Goal: Task Accomplishment & Management: Manage account settings

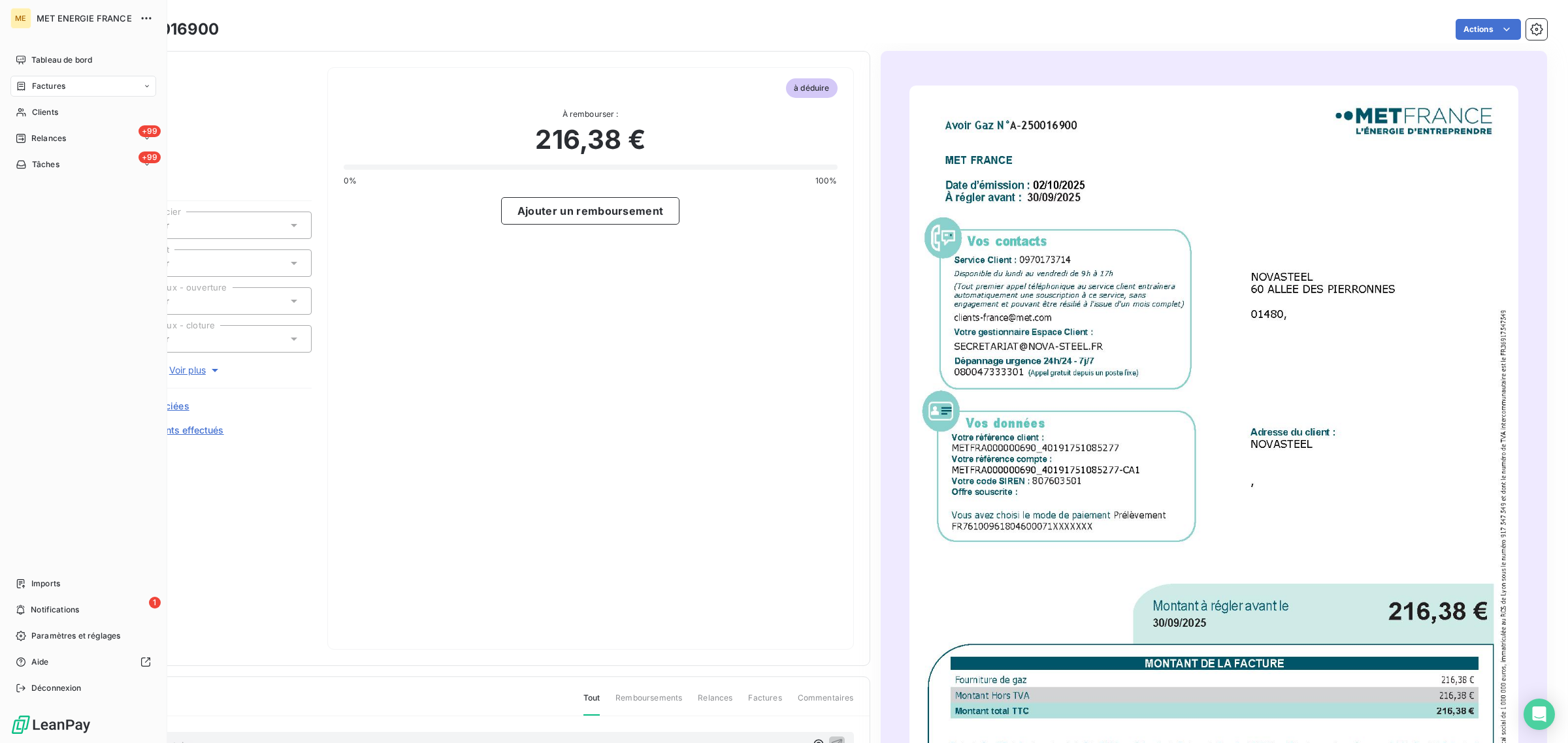
click at [28, 106] on div "Clients" at bounding box center [83, 112] width 146 height 21
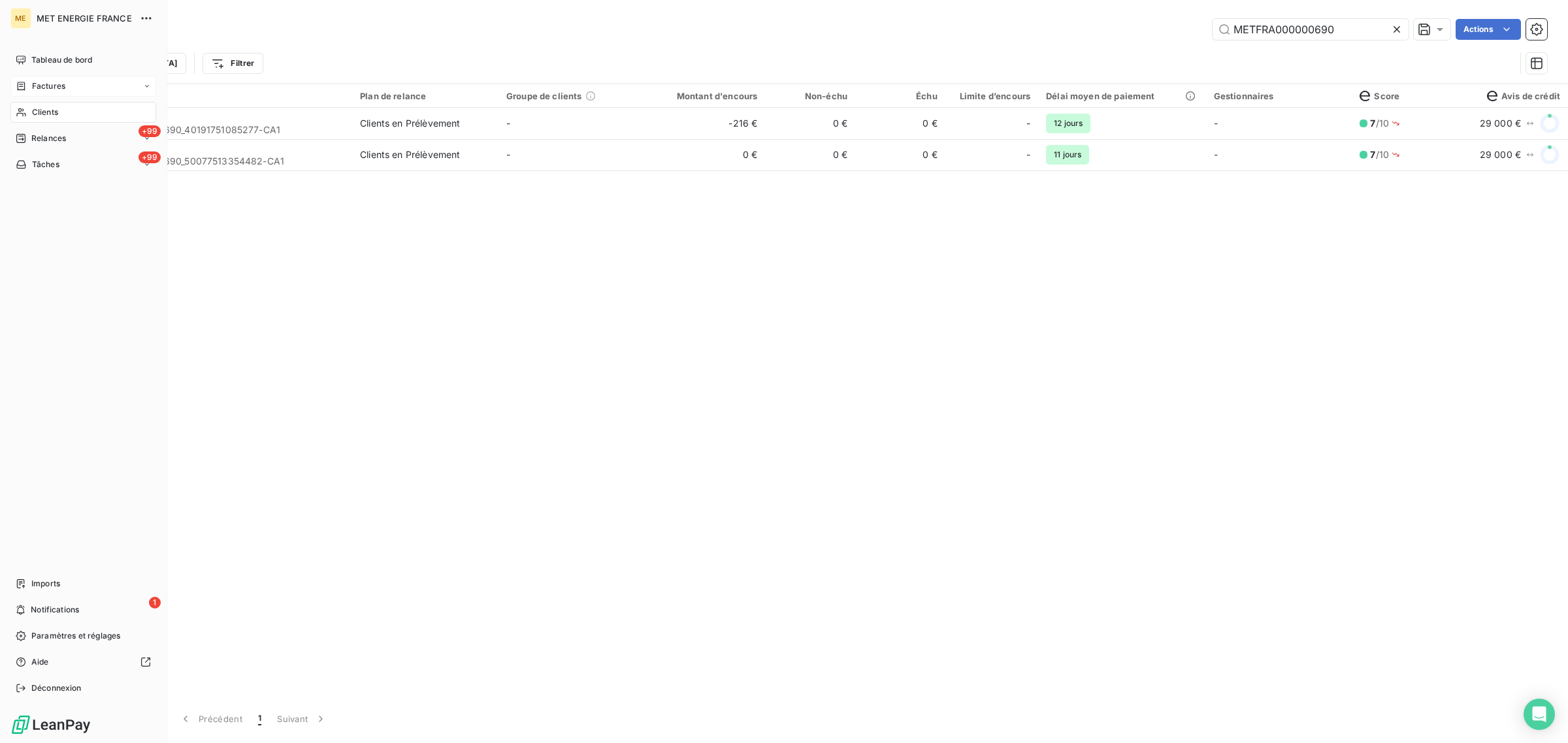
click at [28, 88] on div "Factures" at bounding box center [41, 86] width 50 height 12
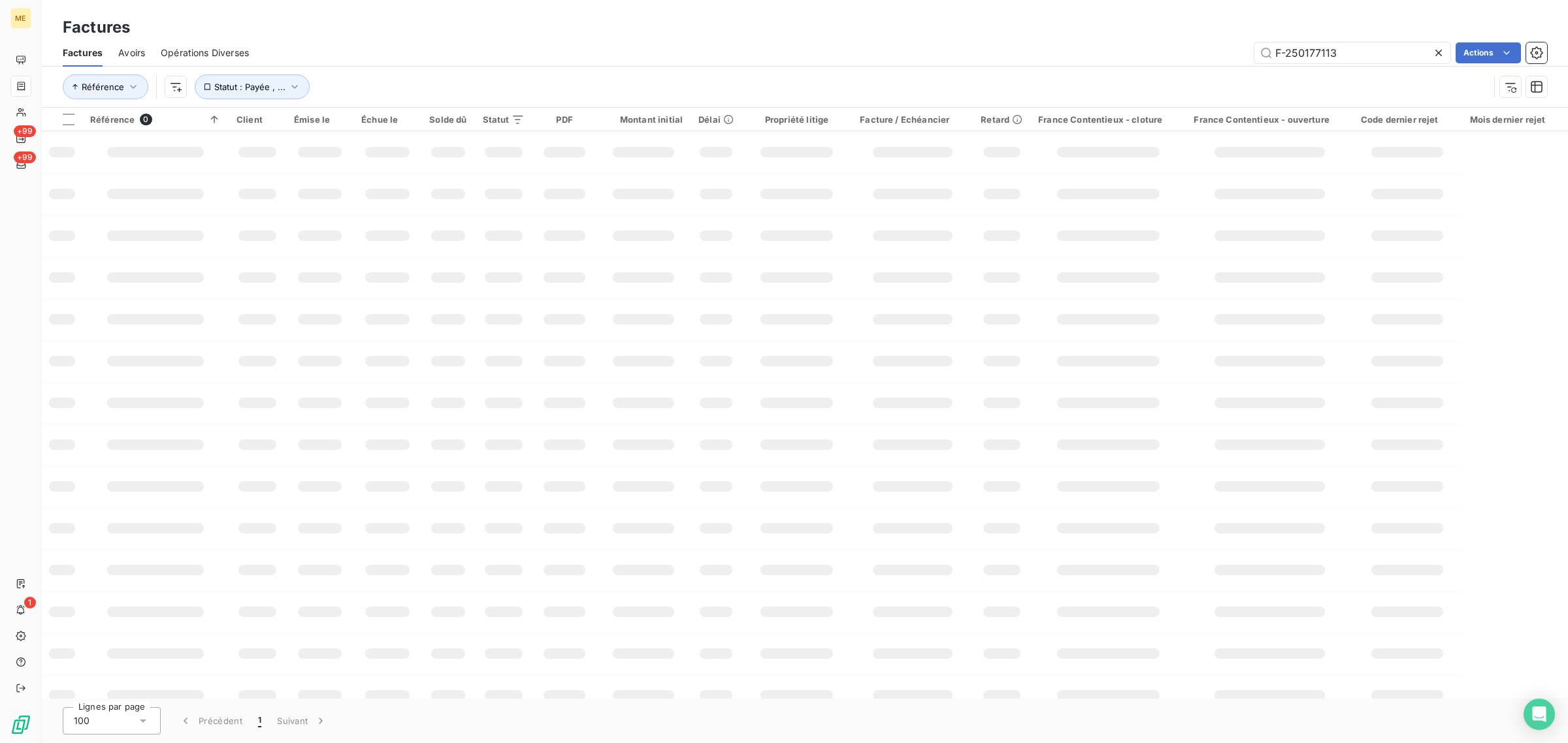
drag, startPoint x: 1344, startPoint y: 51, endPoint x: 1159, endPoint y: 55, distance: 185.0
click at [1159, 55] on div "F-250177113 Actions" at bounding box center [906, 53] width 1282 height 21
type input "20250183911"
click at [811, 86] on div "Référence Statut : Payée , ..." at bounding box center [776, 87] width 1426 height 25
click at [555, 66] on div "Référence Statut : Payée , ..." at bounding box center [804, 87] width 1484 height 41
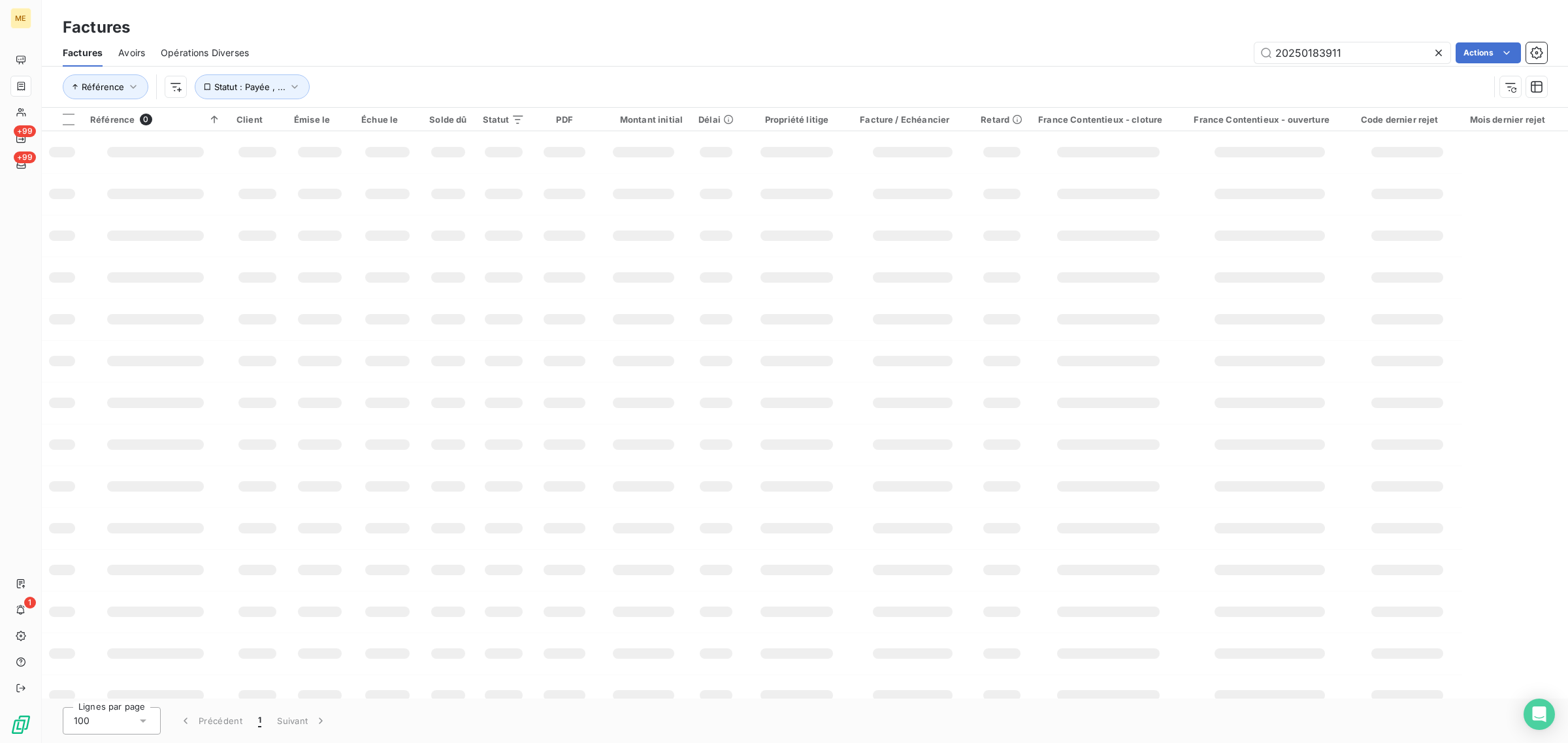
click at [520, 82] on div "Référence Statut : Payée , ..." at bounding box center [776, 87] width 1426 height 25
click at [1275, 51] on input "20250183911" at bounding box center [1352, 53] width 196 height 21
click at [774, 53] on div "20250183911 Actions" at bounding box center [906, 53] width 1282 height 21
click at [766, 66] on div "Référence Statut : Payée , ..." at bounding box center [804, 87] width 1484 height 41
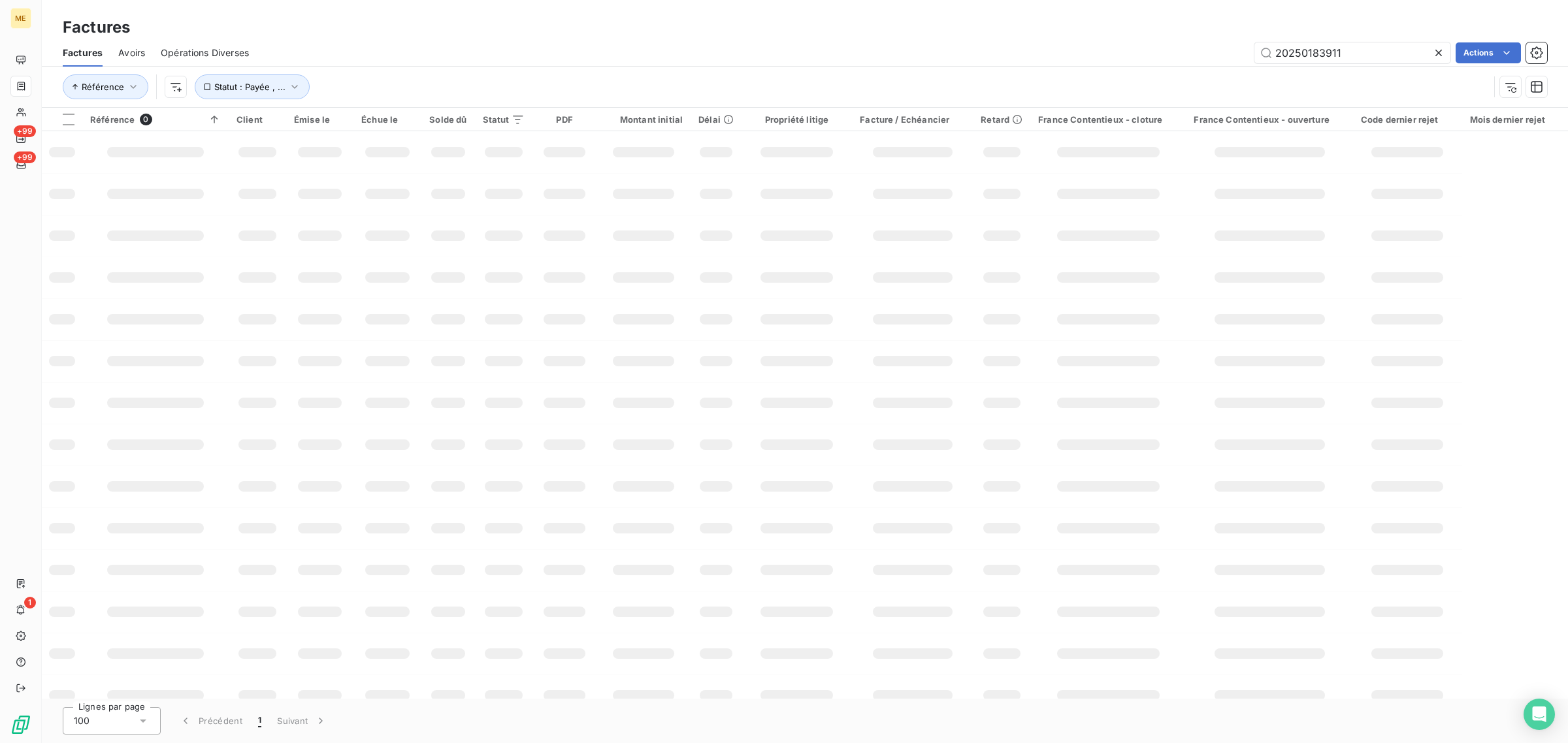
click at [766, 66] on div "Référence Statut : Payée , ..." at bounding box center [804, 87] width 1484 height 41
click at [1336, 51] on input "20250183911" at bounding box center [1352, 53] width 196 height 21
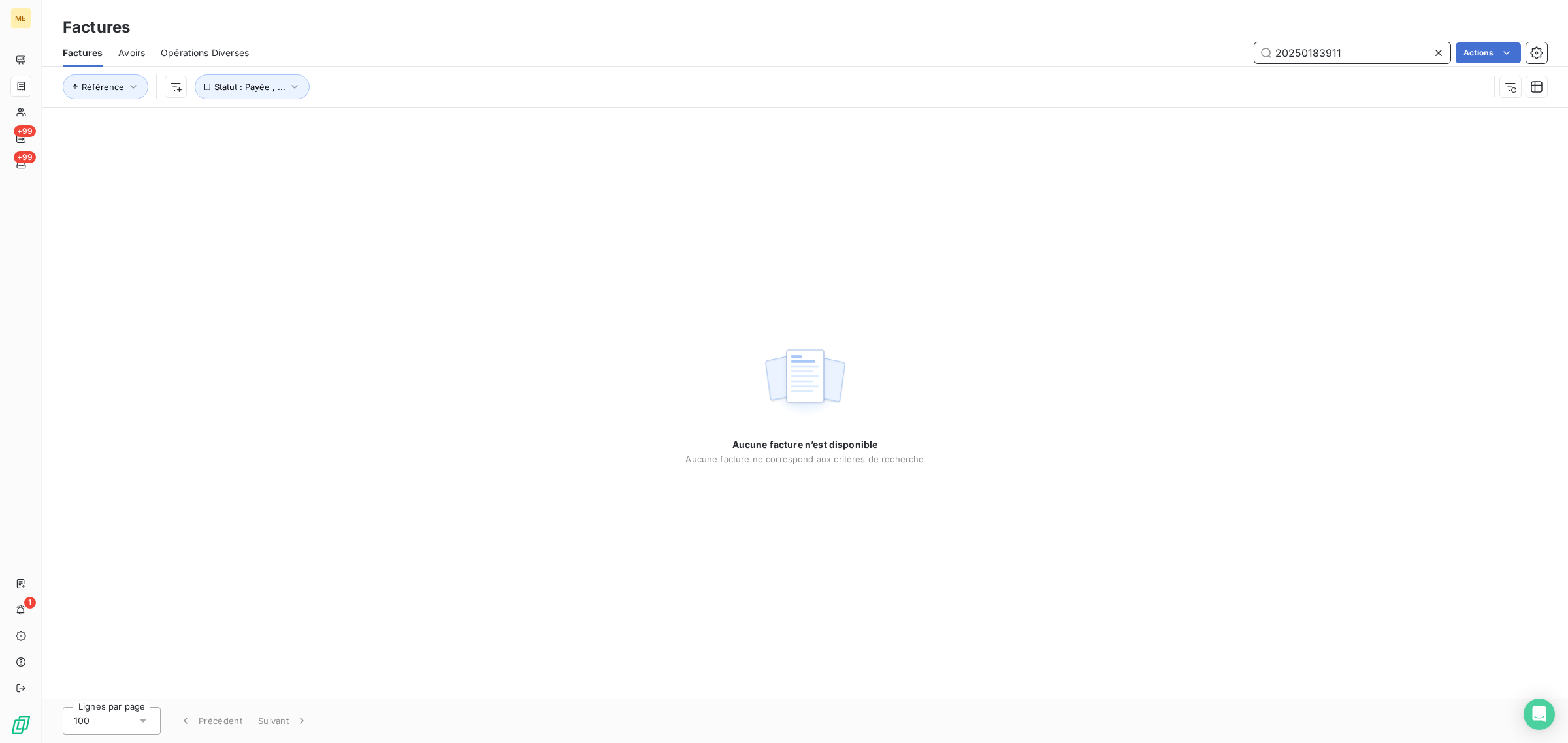
click at [1271, 49] on input "20250183911" at bounding box center [1352, 53] width 196 height 21
drag, startPoint x: 1352, startPoint y: 53, endPoint x: 1154, endPoint y: 53, distance: 198.0
click at [1154, 53] on div "20250183911 Actions" at bounding box center [906, 53] width 1282 height 21
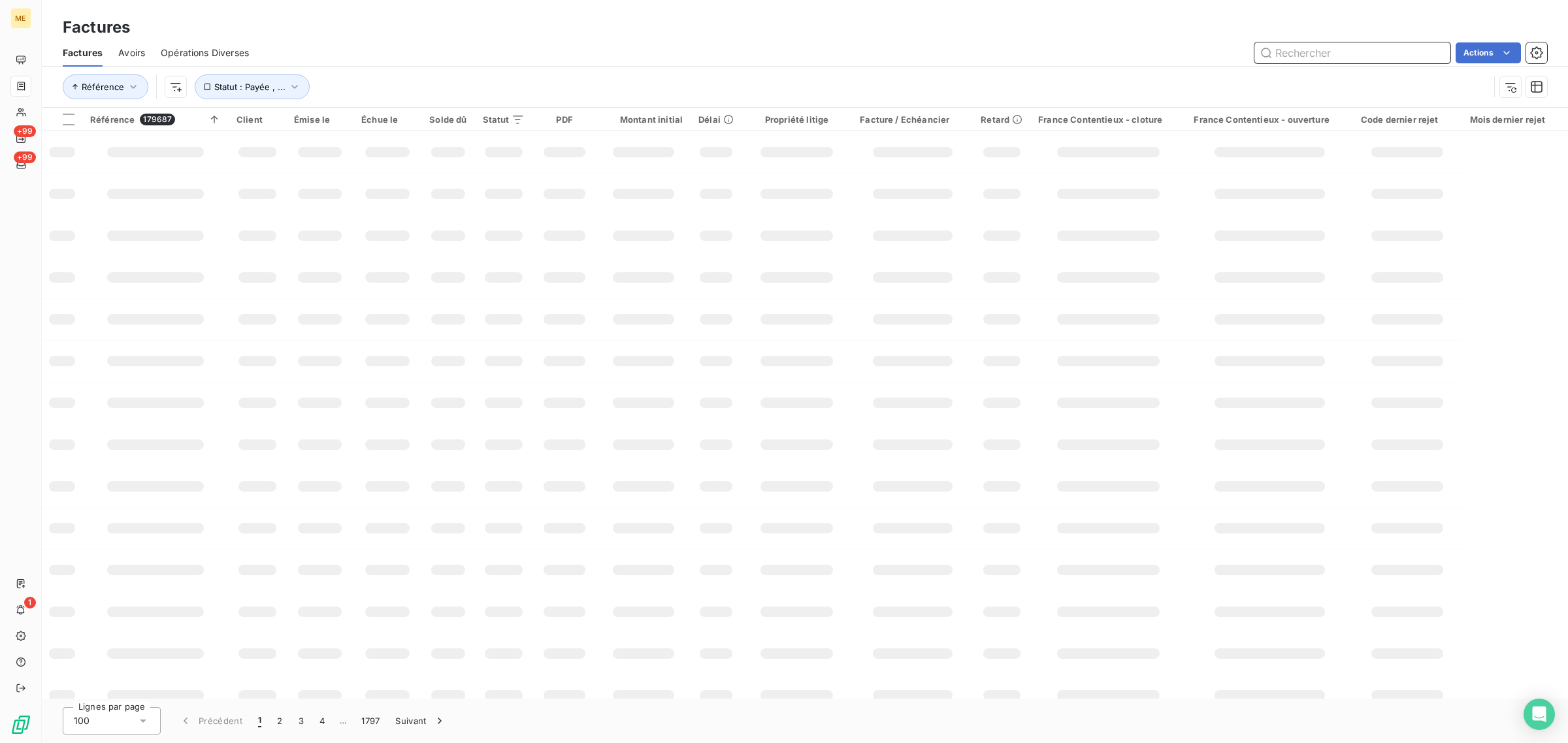
click at [1323, 48] on input "text" at bounding box center [1352, 53] width 196 height 21
paste input "250183911"
type input "250183911"
click at [1013, 88] on div "Référence Statut : Payée , ..." at bounding box center [776, 87] width 1426 height 25
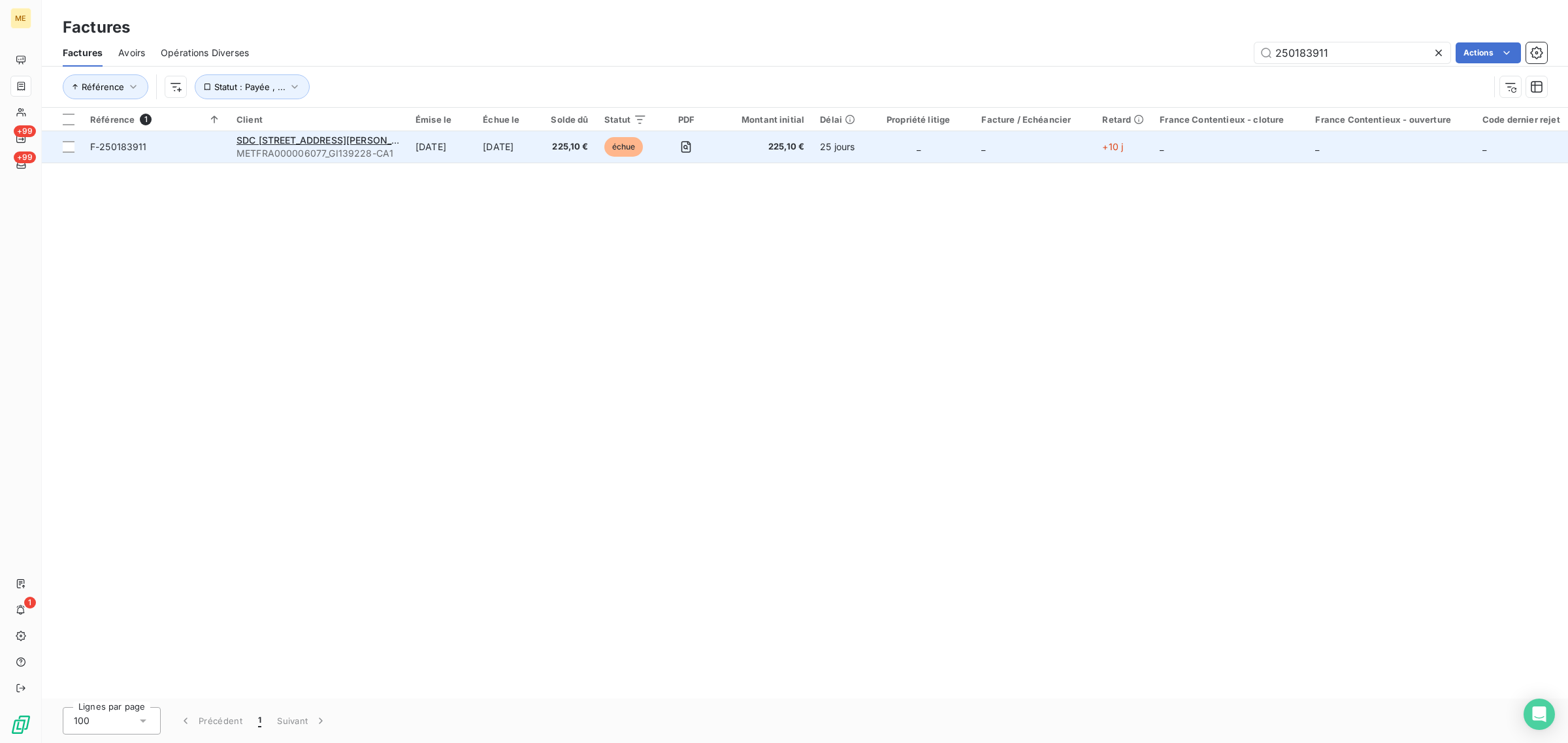
click at [379, 160] on td "SDC [STREET_ADDRESS][PERSON_NAME] METFRA000006077_GI139228-CA1" at bounding box center [318, 147] width 179 height 31
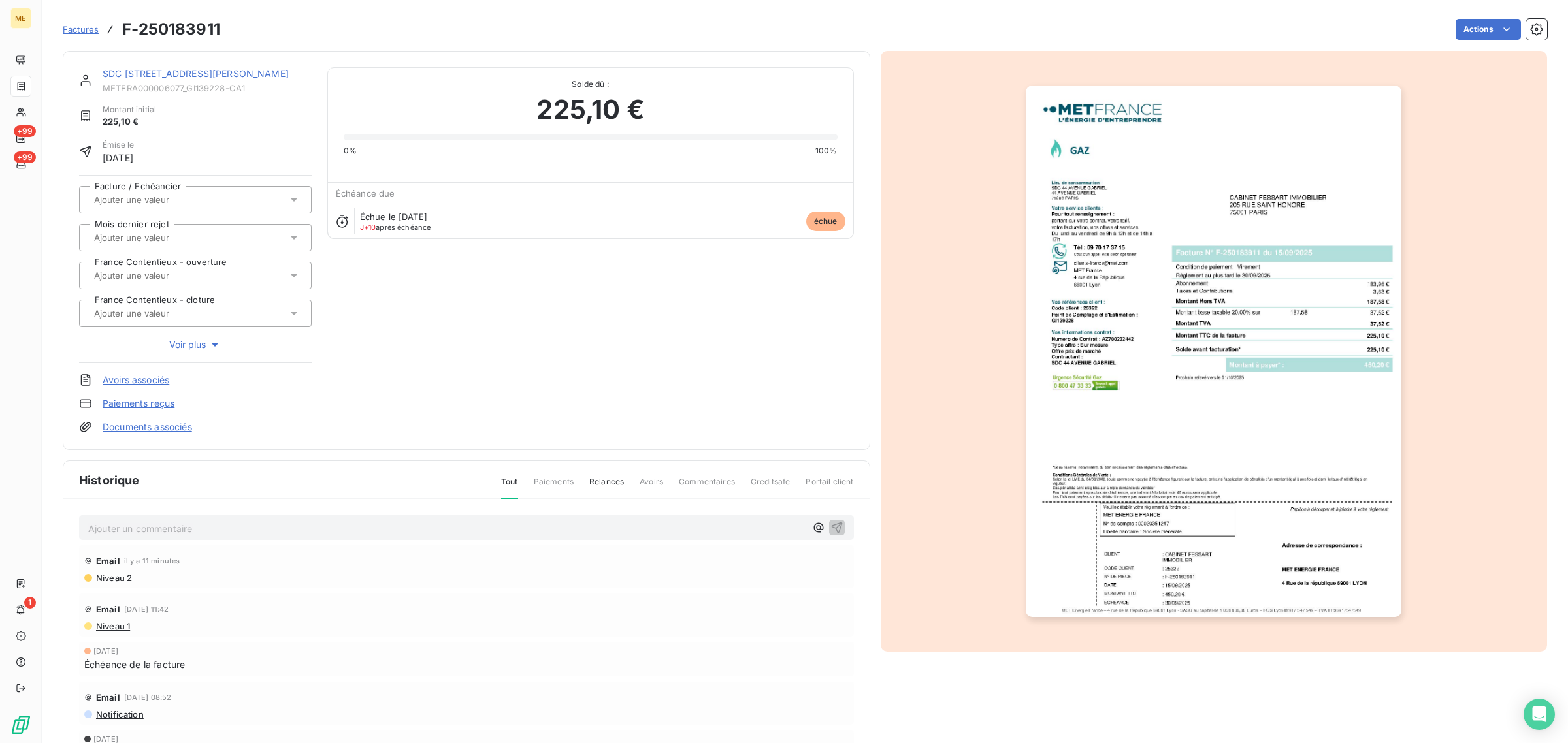
click at [154, 79] on link "SDC [STREET_ADDRESS][PERSON_NAME]" at bounding box center [196, 74] width 186 height 11
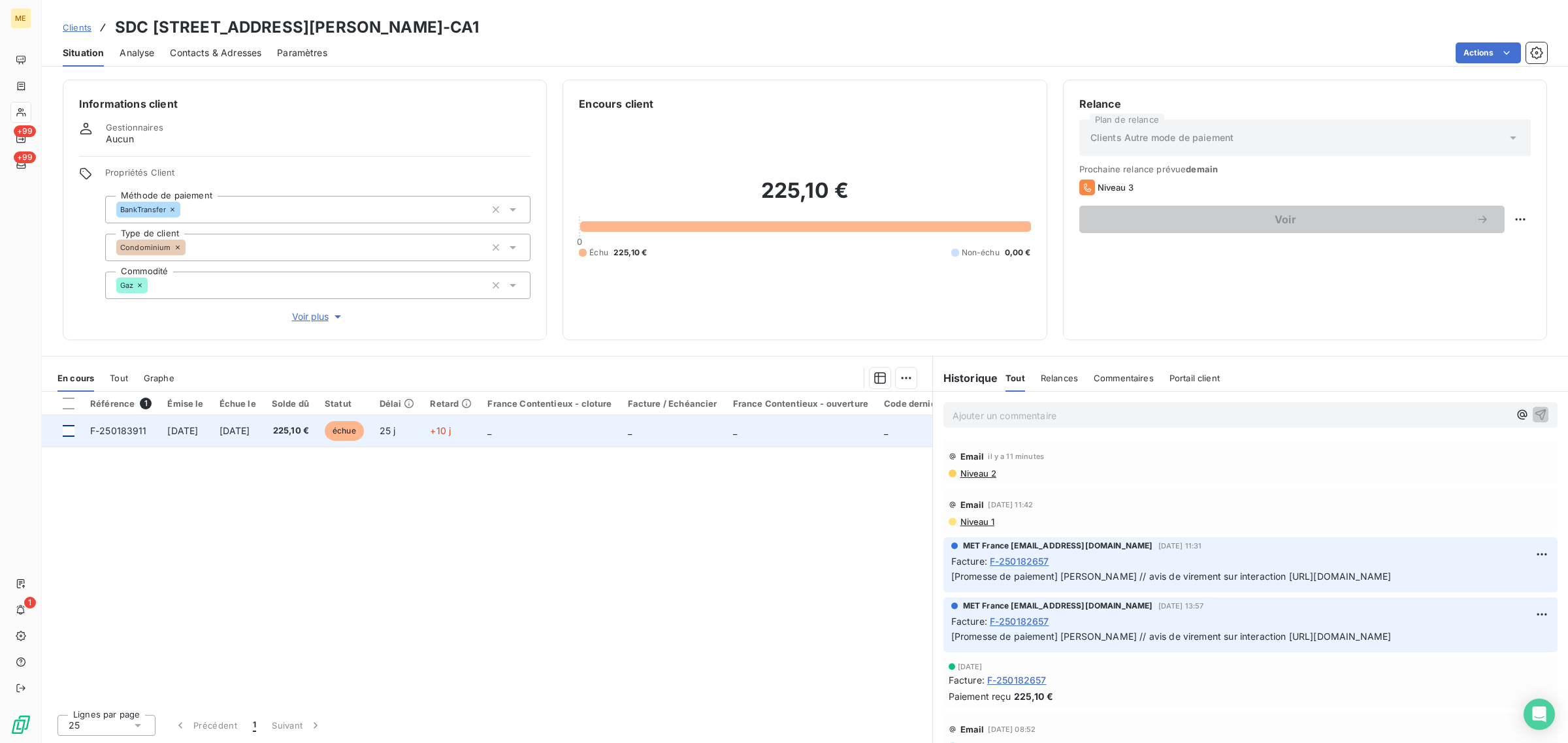
click at [70, 434] on div at bounding box center [68, 430] width 12 height 12
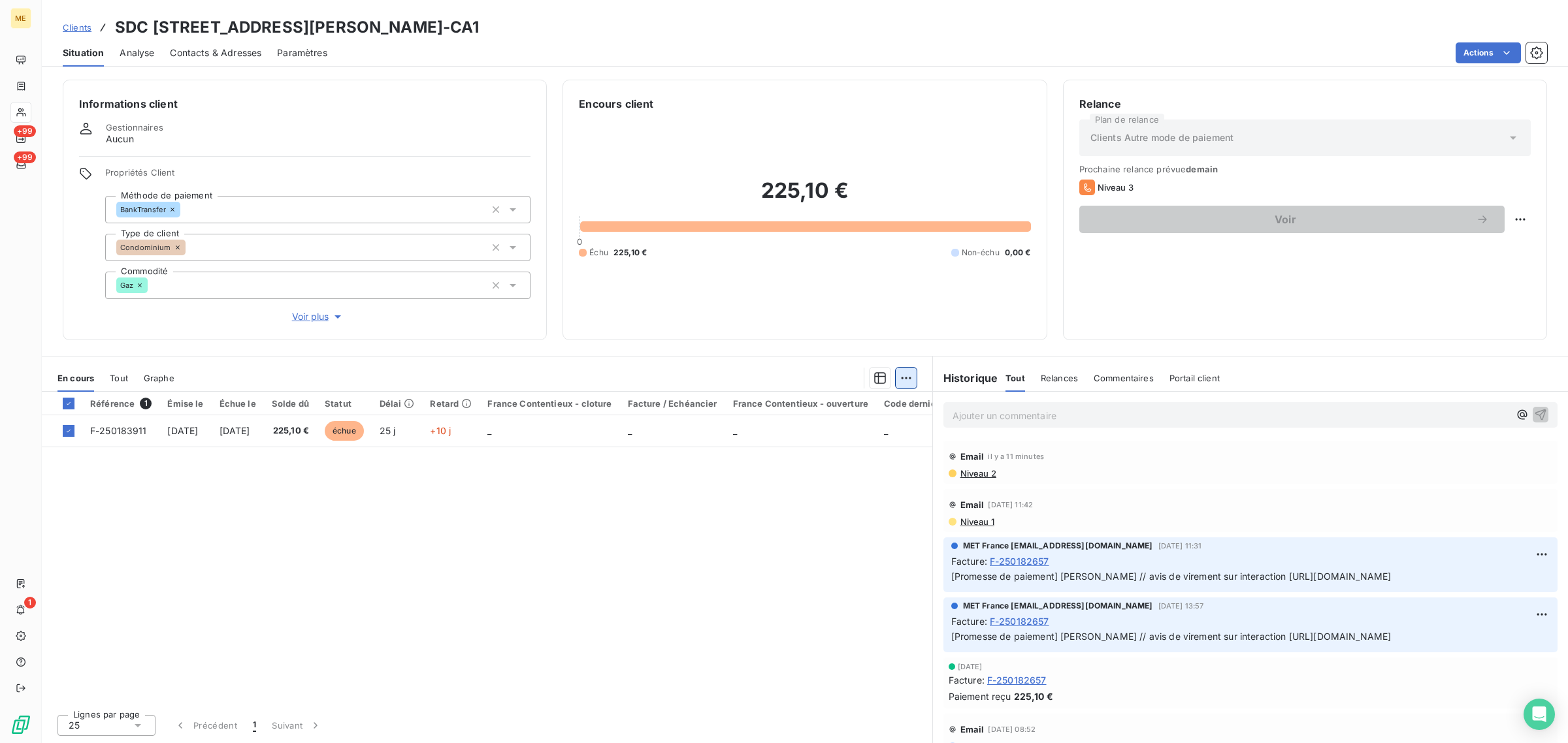
click at [905, 371] on html "ME +99 +99 1 Clients SDC 44 AVENUE [PERSON_NAME] - METFRA000006077_GI139228-CA1…" at bounding box center [784, 372] width 1568 height 743
click at [870, 439] on div "Ajouter une promesse de paiement (1 facture)" at bounding box center [795, 430] width 231 height 21
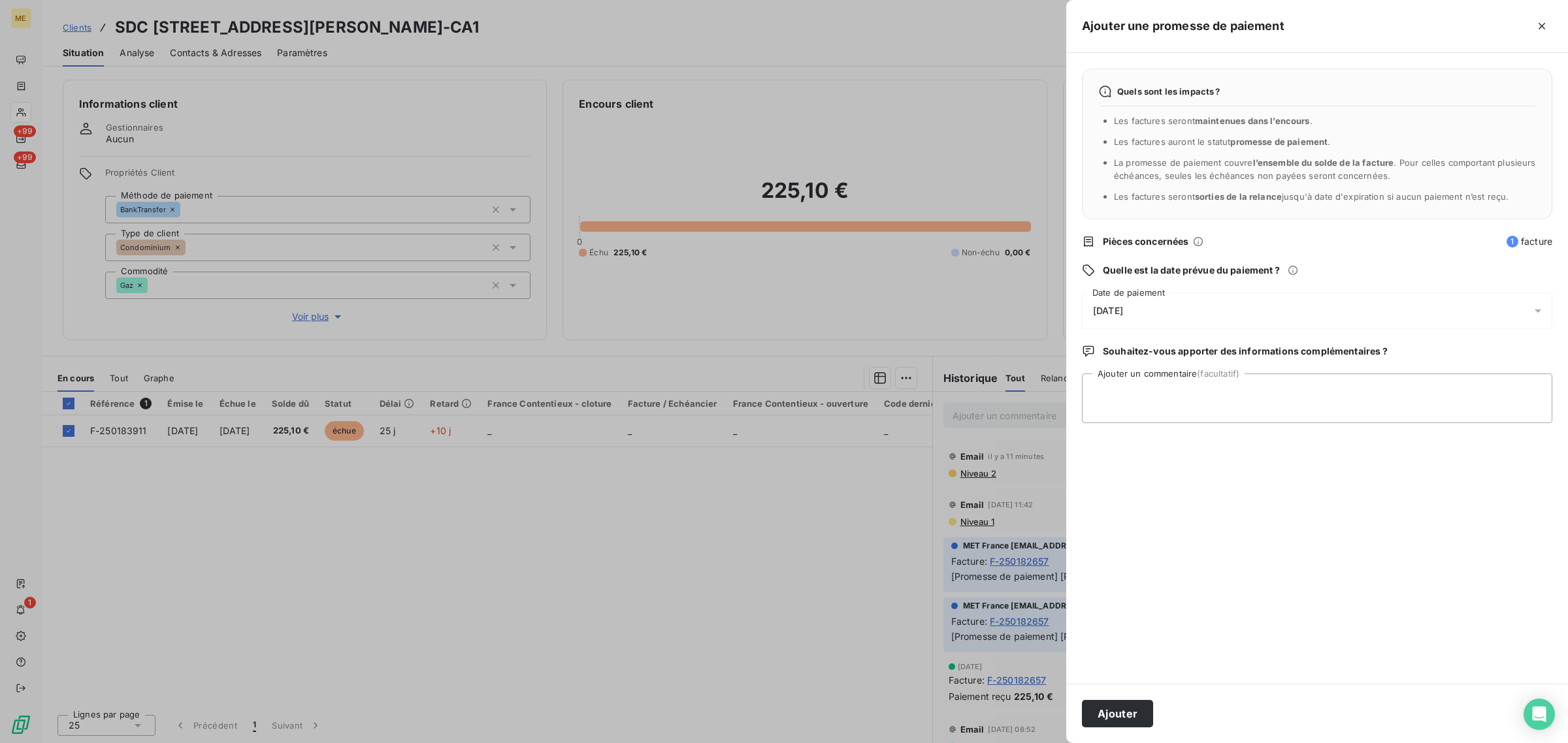
click at [1163, 315] on div "[DATE]" at bounding box center [1317, 311] width 470 height 37
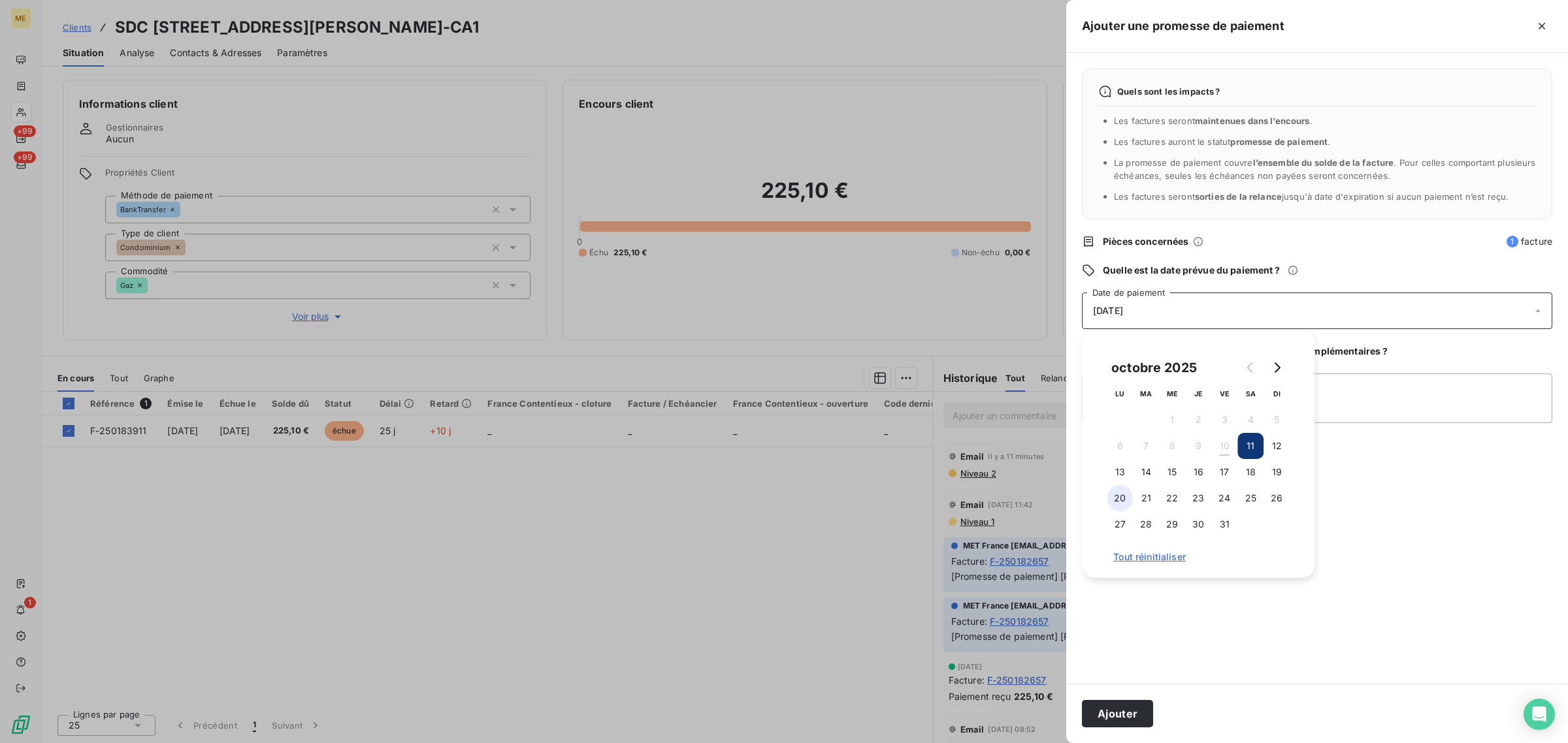
click at [1124, 500] on button "20" at bounding box center [1120, 498] width 26 height 26
click at [1352, 407] on textarea "Ajouter un commentaire (facultatif)" at bounding box center [1317, 398] width 470 height 50
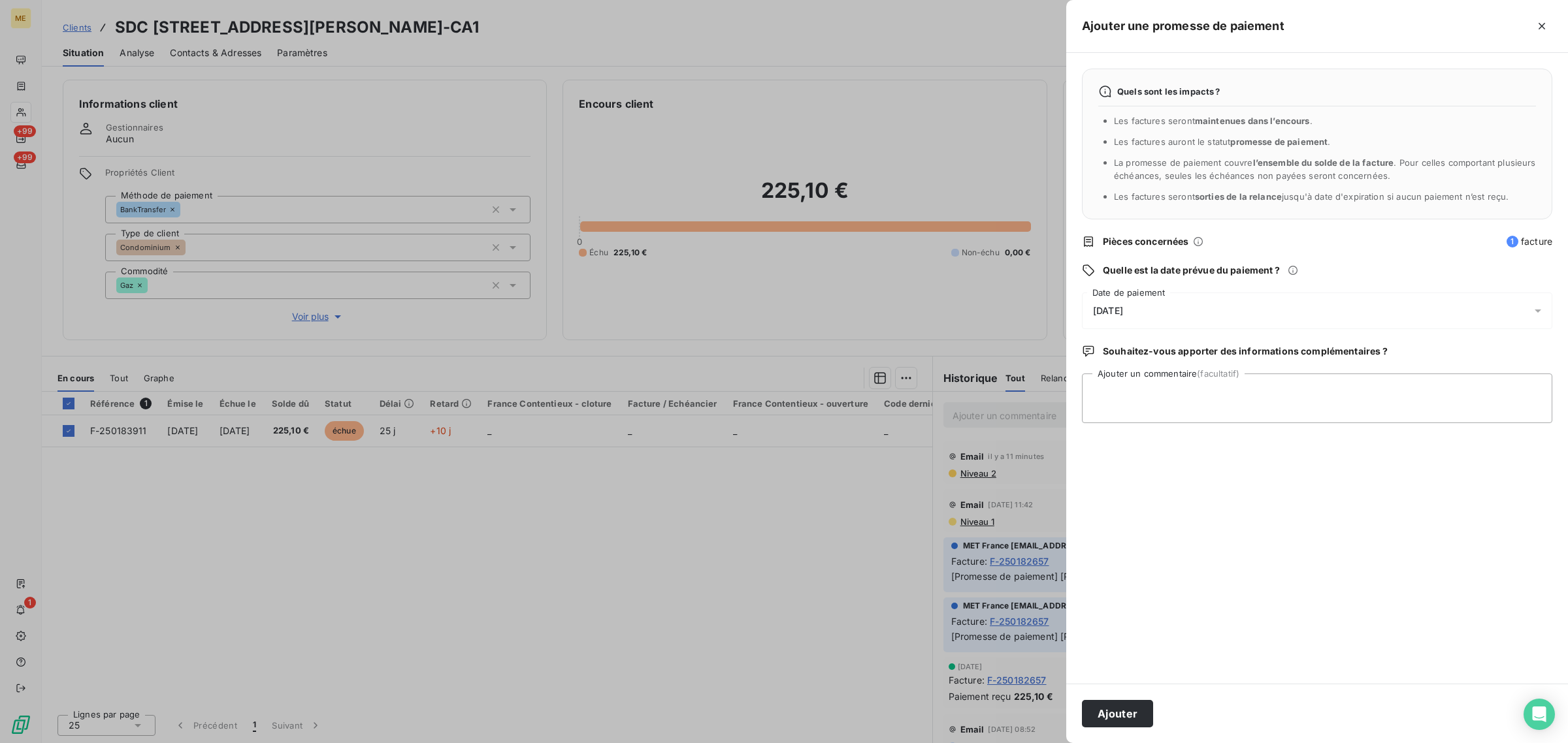
click at [1220, 324] on div "[DATE]" at bounding box center [1317, 311] width 470 height 37
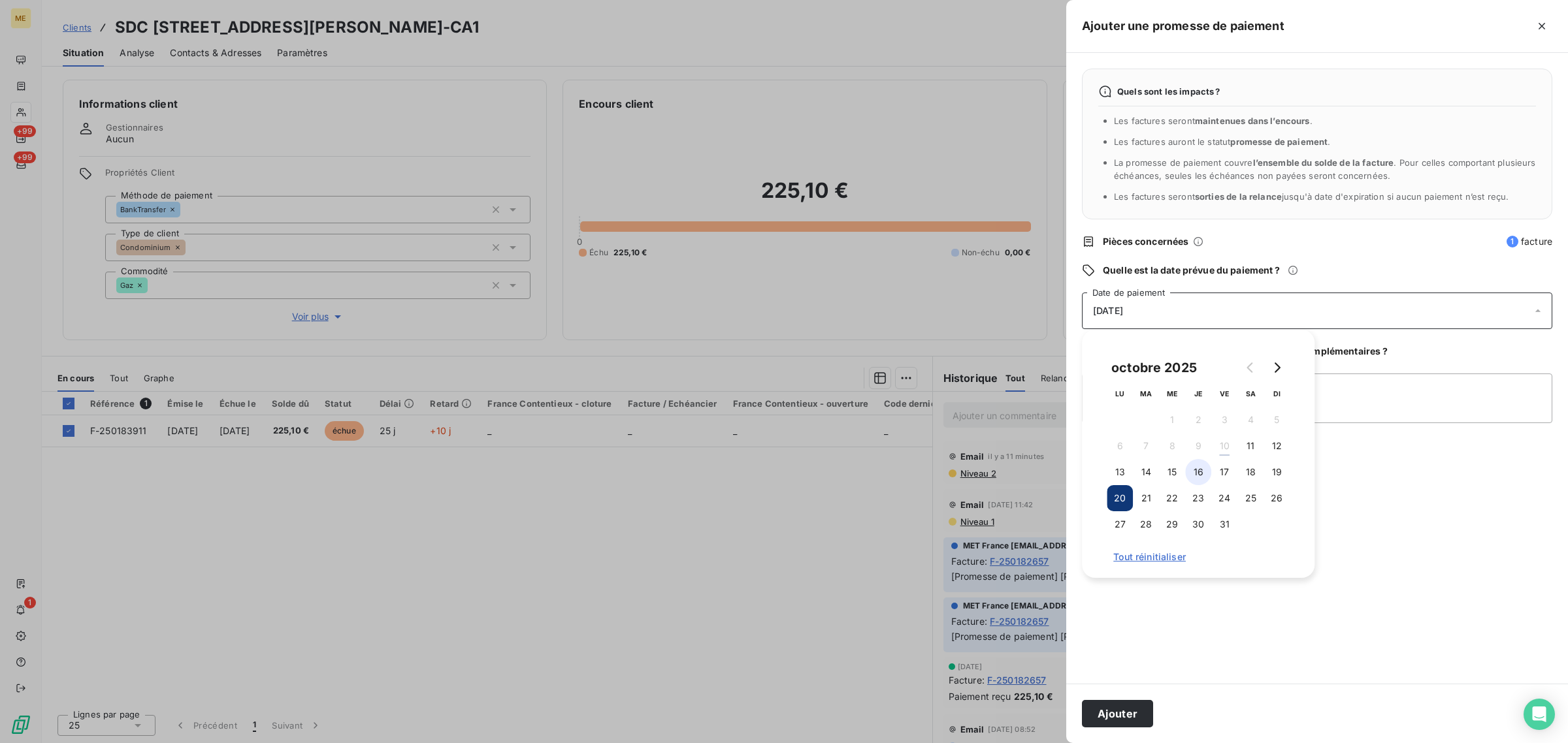
click at [1195, 471] on button "16" at bounding box center [1198, 472] width 26 height 26
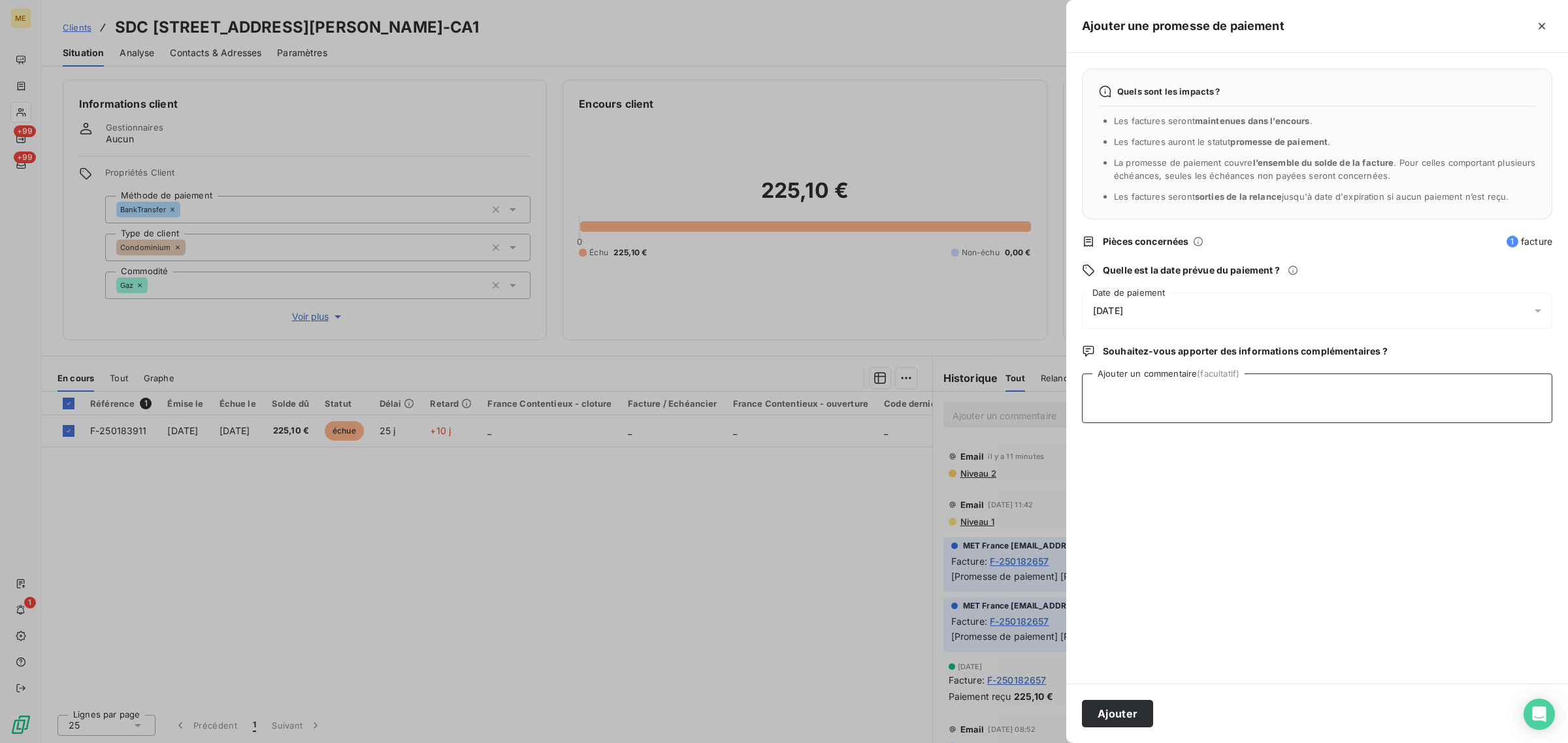
click at [1354, 390] on textarea "Ajouter un commentaire (facultatif)" at bounding box center [1317, 398] width 470 height 50
click at [1104, 390] on textarea "AVis de paiement - 225,10€ -" at bounding box center [1317, 398] width 470 height 50
click at [1196, 393] on textarea "Avis de paiement - 225,10€ -" at bounding box center [1317, 398] width 470 height 50
click at [0, 0] on lt-span "225,10   €" at bounding box center [0, 0] width 0 height 0
click at [1240, 383] on textarea "Avis de paiement - 225,10 € -" at bounding box center [1317, 398] width 470 height 50
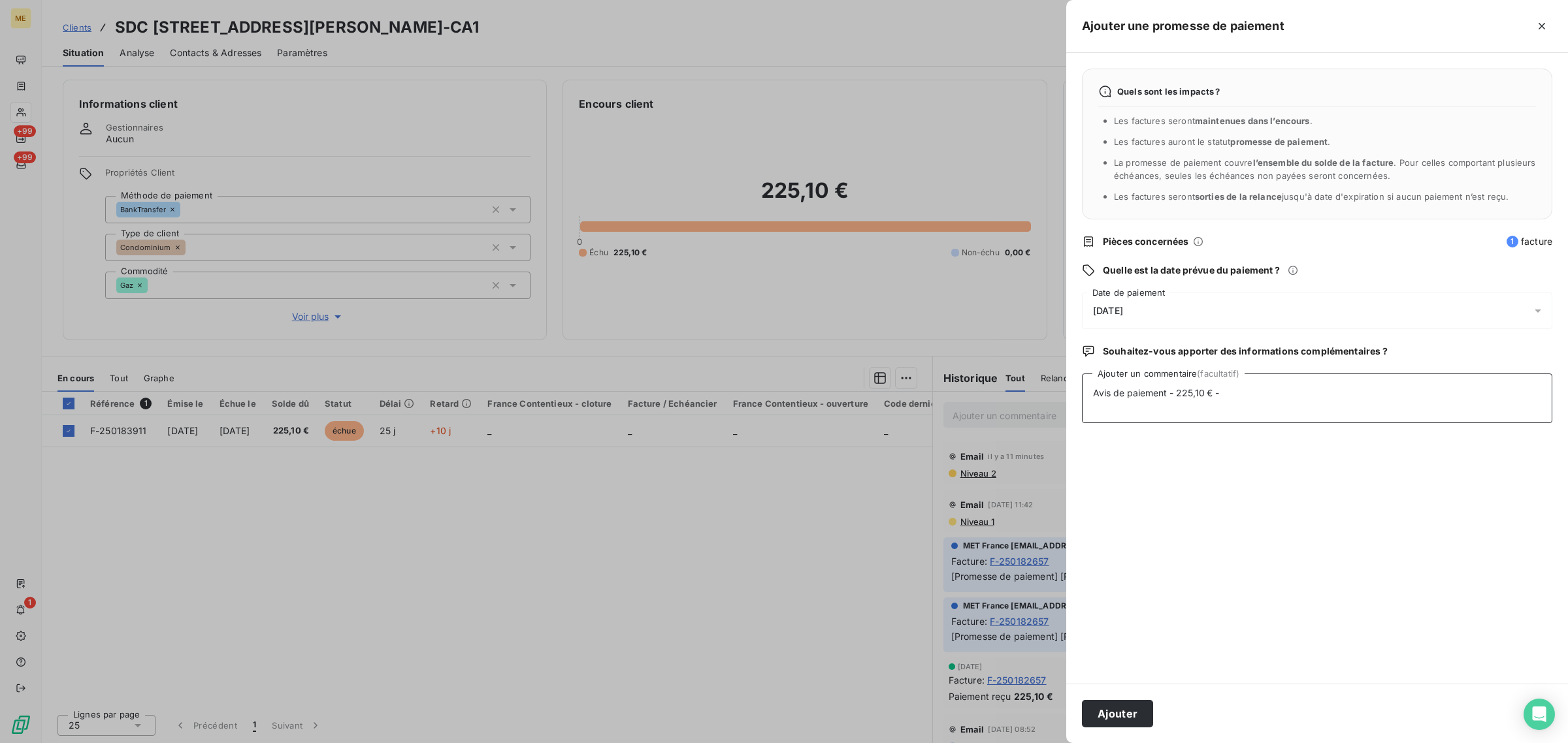
click at [1229, 387] on textarea "Avis de paiement - 225,10 € -" at bounding box center [1317, 398] width 470 height 50
paste textarea "[URL][DOMAIN_NAME]"
type textarea "Avis de paiement - 225,10 € - [URL][DOMAIN_NAME]"
click at [1127, 719] on button "Ajouter" at bounding box center [1117, 714] width 71 height 28
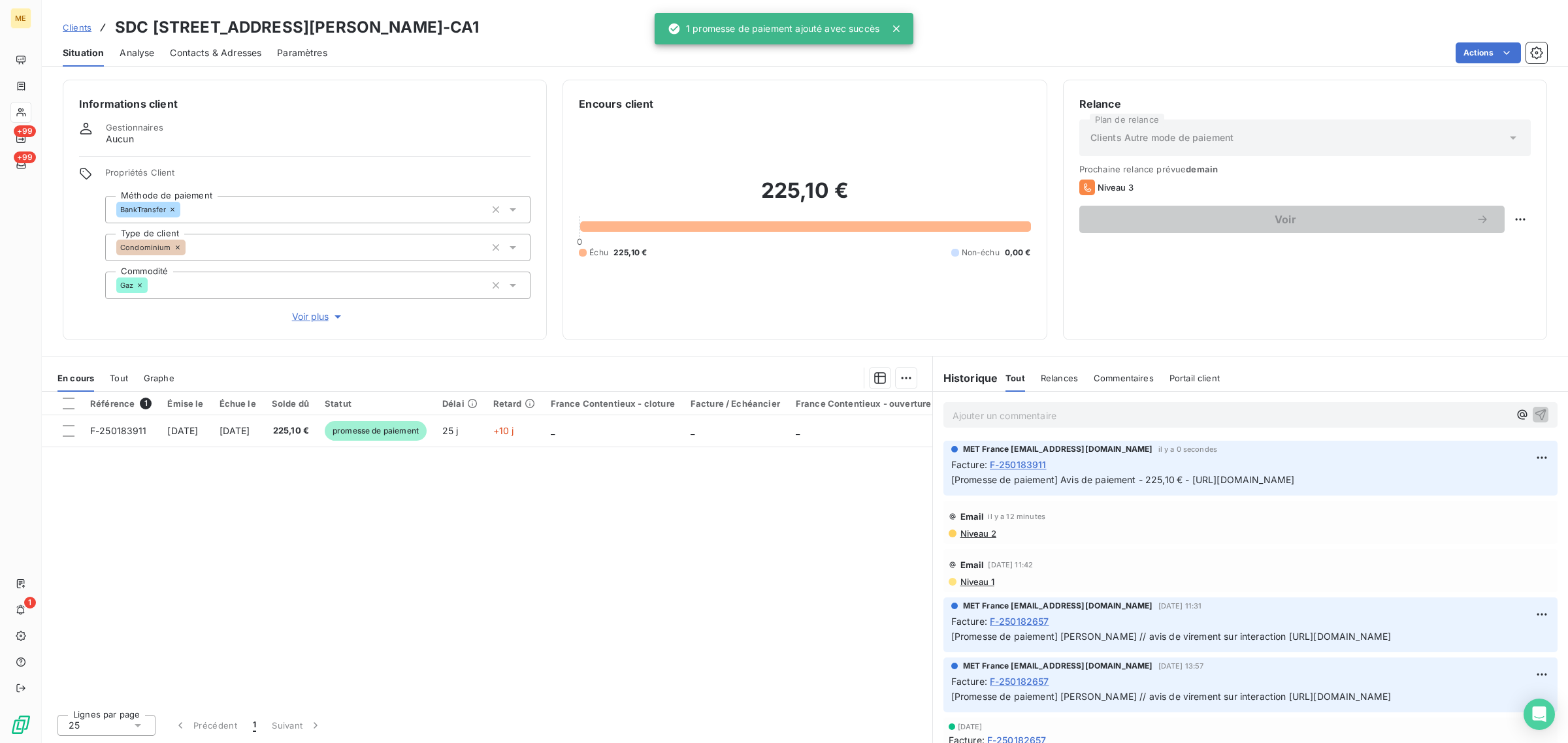
click at [353, 524] on div "Référence 1 Émise le Échue le Solde dû Statut Délai Retard France Contentieux -…" at bounding box center [486, 548] width 890 height 312
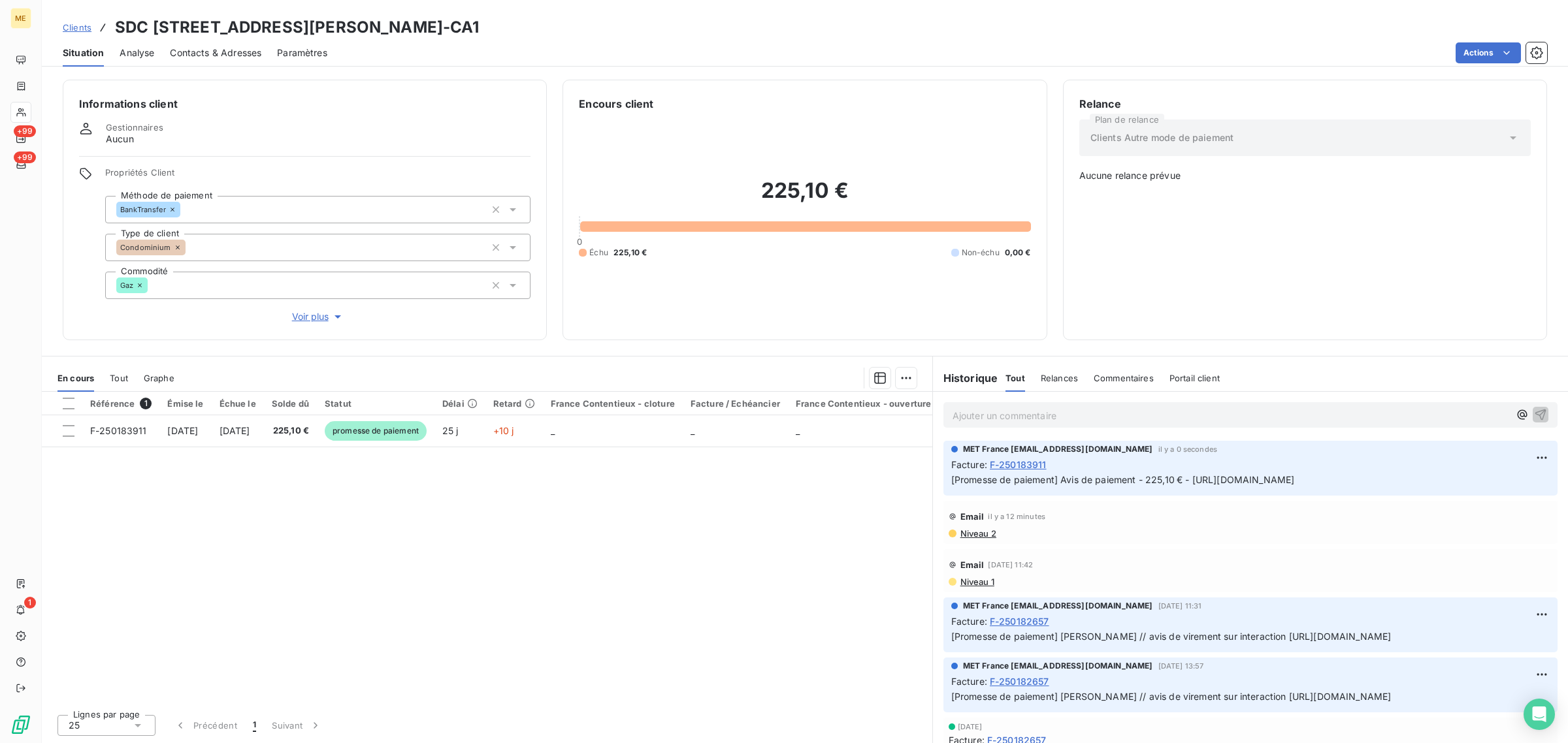
click at [31, 113] on div "ME +99 +99 1" at bounding box center [20, 372] width 42 height 743
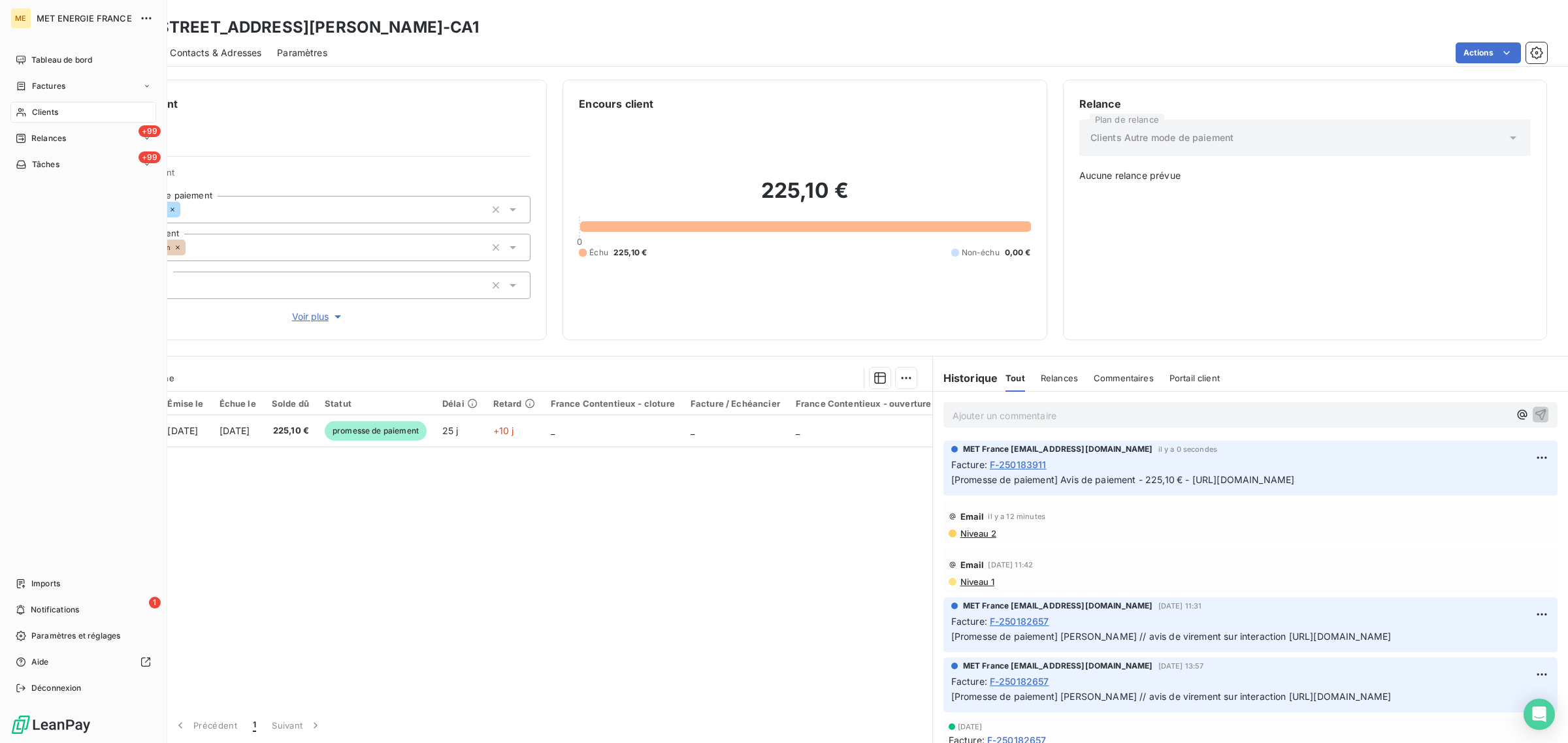
click at [27, 109] on div "Clients" at bounding box center [83, 112] width 146 height 21
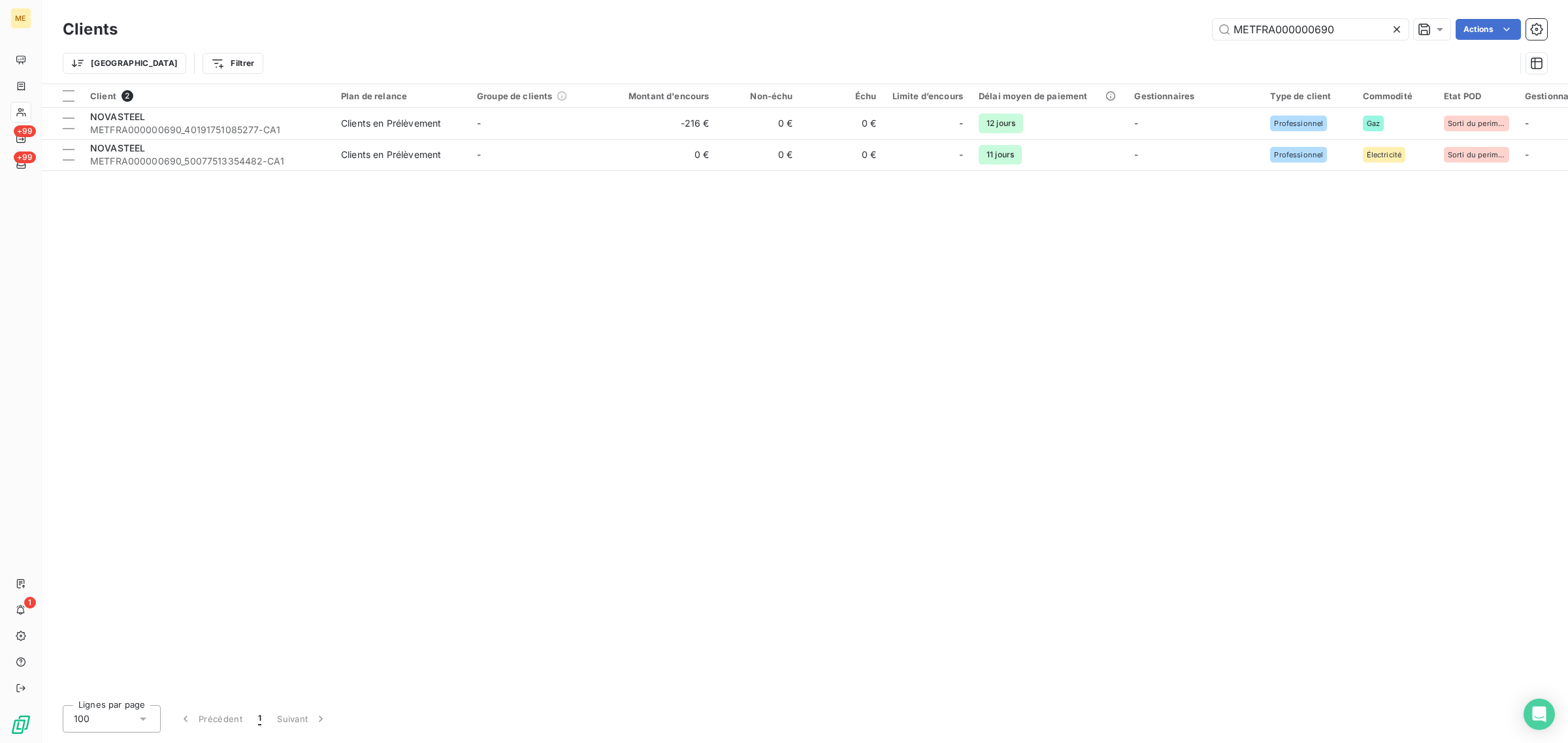
drag, startPoint x: 1339, startPoint y: 28, endPoint x: 1158, endPoint y: 35, distance: 181.1
click at [1158, 35] on div "METFRA000000690 Actions" at bounding box center [839, 29] width 1413 height 21
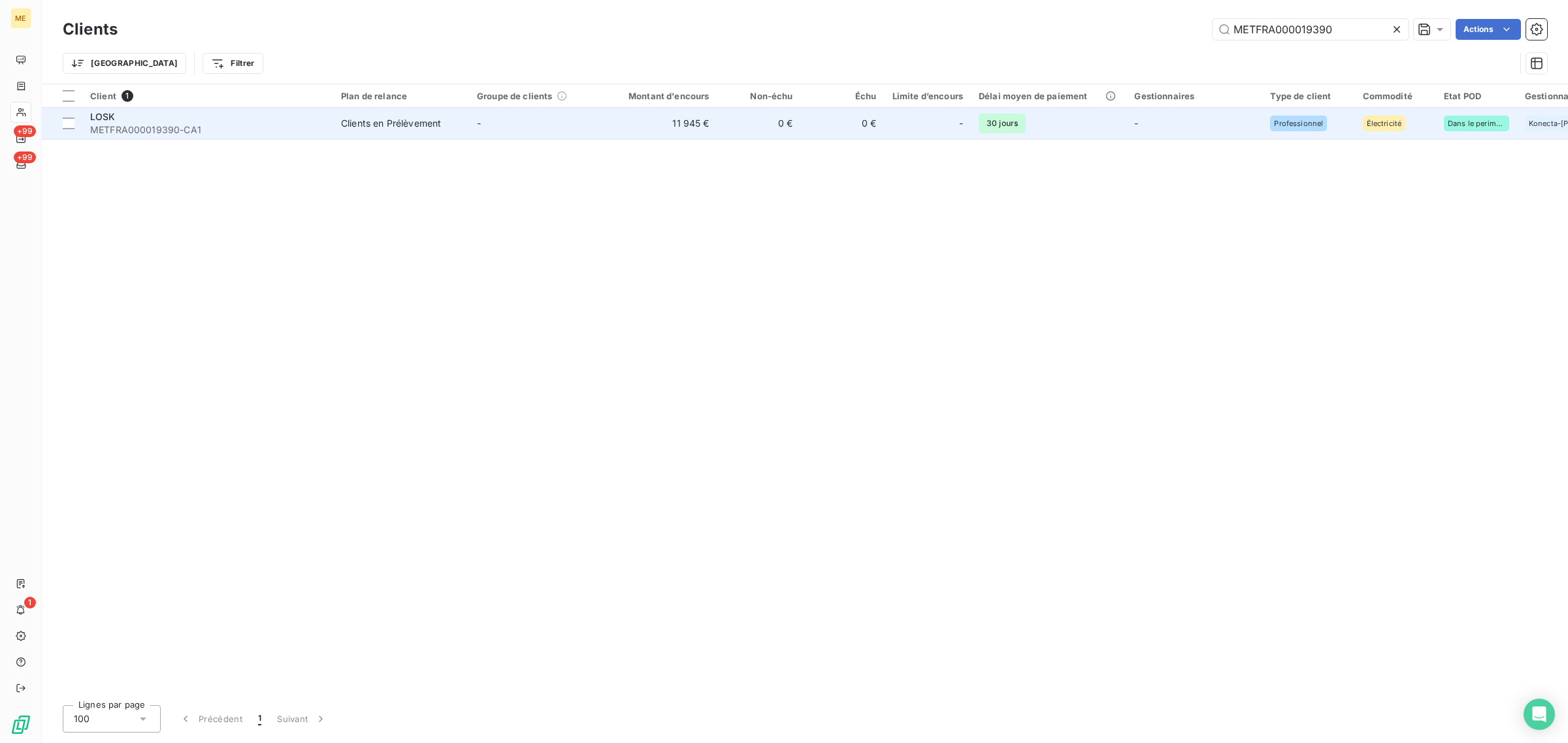
type input "METFRA000019390"
click at [639, 137] on td "11 945 €" at bounding box center [661, 124] width 113 height 31
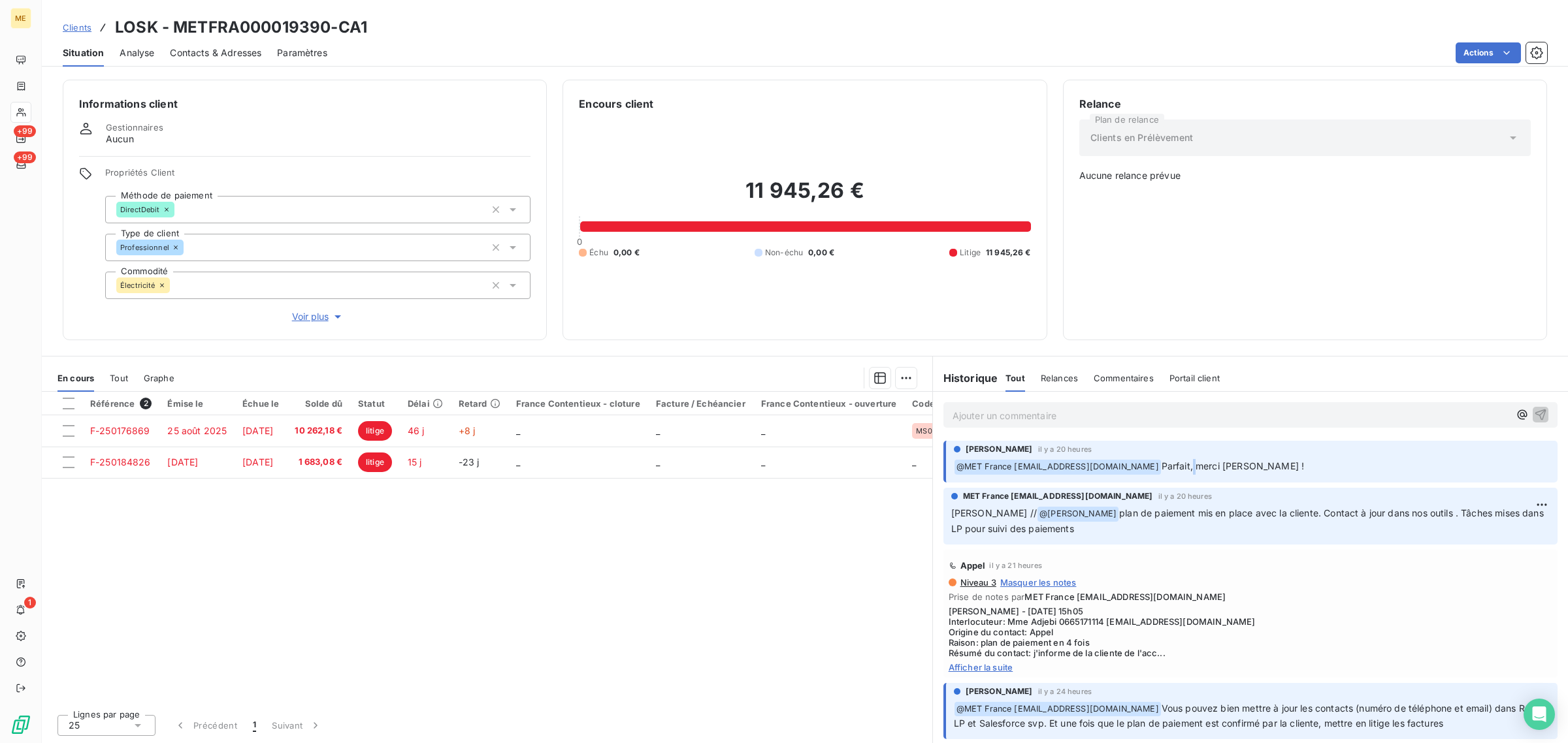
drag, startPoint x: 1193, startPoint y: 464, endPoint x: 1259, endPoint y: 468, distance: 66.1
click at [1246, 468] on span "Parfait, merci [PERSON_NAME] !" at bounding box center [1232, 466] width 143 height 11
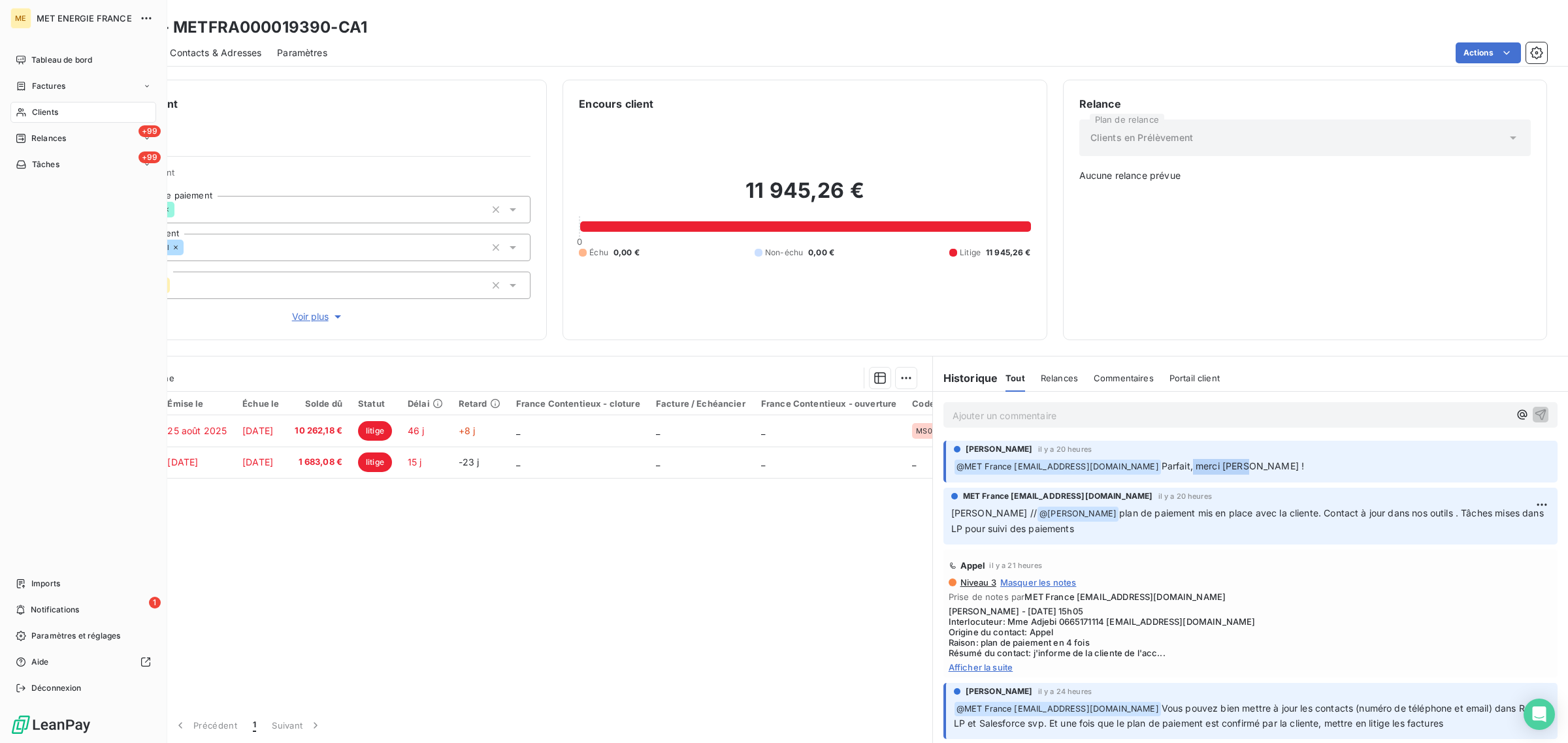
click at [32, 106] on span "Clients" at bounding box center [45, 112] width 26 height 12
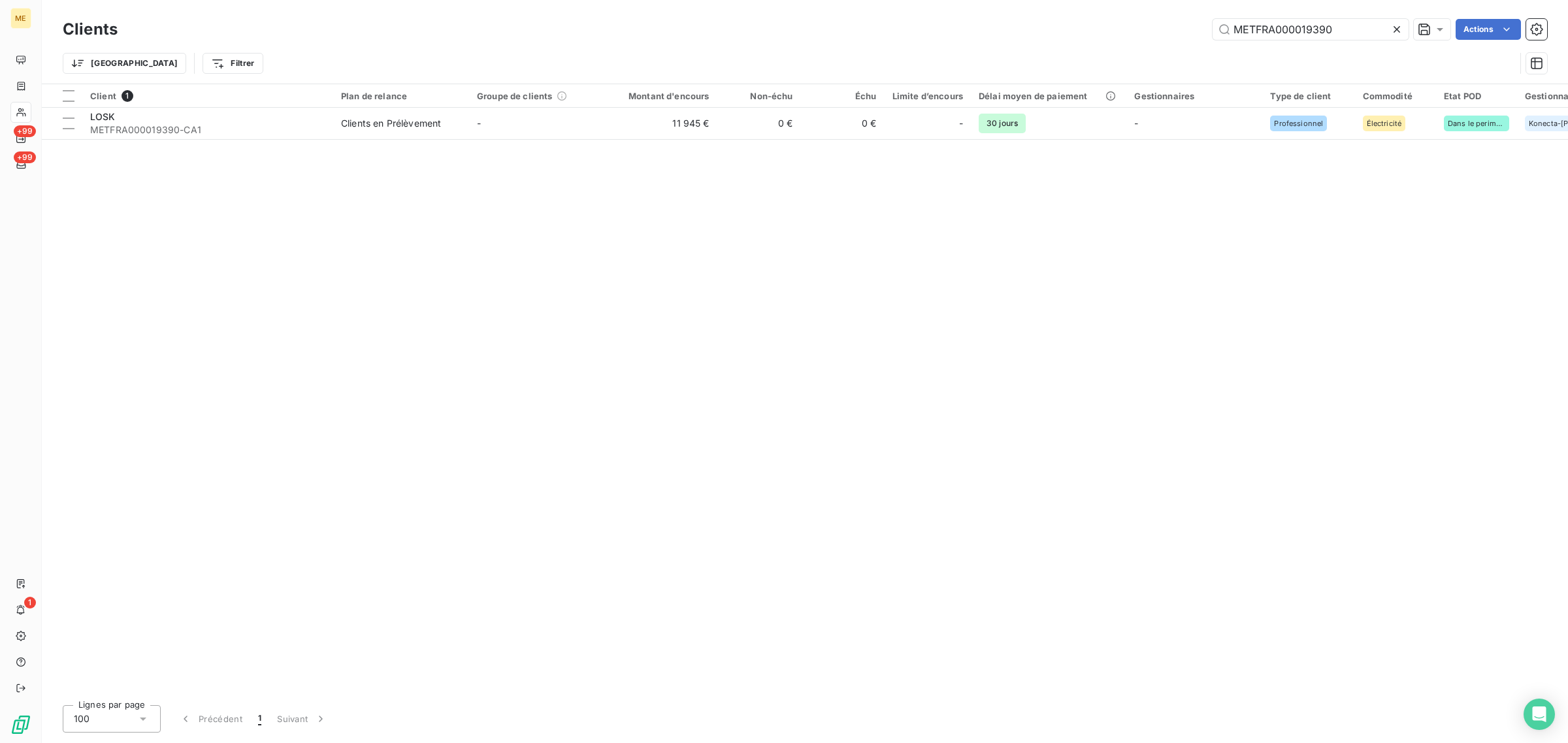
drag, startPoint x: 1369, startPoint y: 26, endPoint x: 1088, endPoint y: 26, distance: 281.0
click at [1088, 26] on div "METFRA000019390 Actions" at bounding box center [839, 29] width 1413 height 21
type input "METFRA000003230_50033665435595"
click at [599, 129] on td "-" at bounding box center [536, 124] width 136 height 31
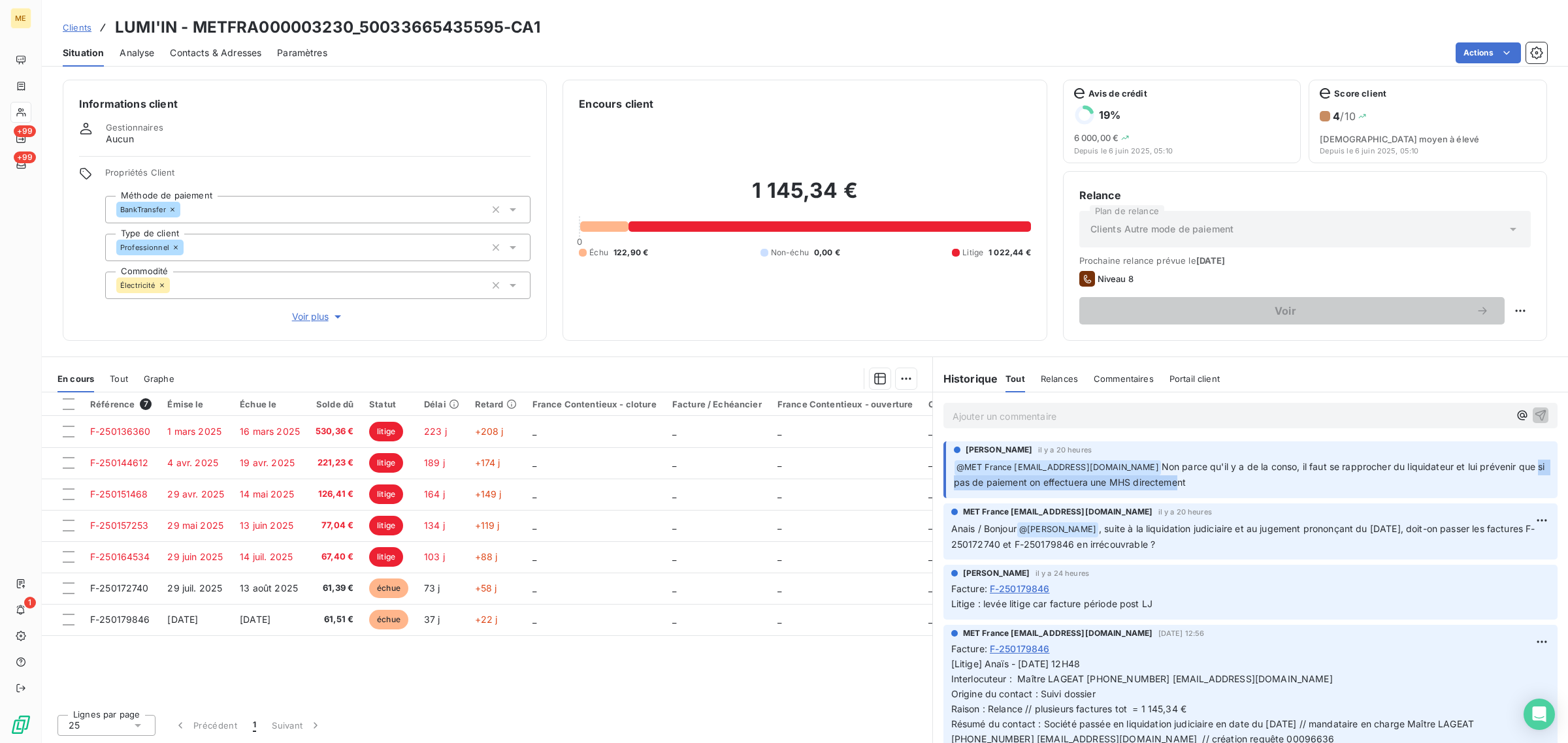
drag, startPoint x: 968, startPoint y: 487, endPoint x: 1203, endPoint y: 488, distance: 235.0
click at [1203, 488] on span "Non parce qu'il y a de la conso, il faut se rapprocher du liquidateur et lui pr…" at bounding box center [1251, 474] width 594 height 27
click at [1220, 487] on p "﻿ @ MET [GEOGRAPHIC_DATA] [EMAIL_ADDRESS][DOMAIN_NAME] Non parce qu'il y a de l…" at bounding box center [1252, 475] width 596 height 30
drag, startPoint x: 1123, startPoint y: 531, endPoint x: 1223, endPoint y: 545, distance: 101.0
click at [1223, 545] on p "Anais / Bonjour @ [PERSON_NAME] , suite à la liquidation judiciaire et au jugem…" at bounding box center [1250, 537] width 599 height 30
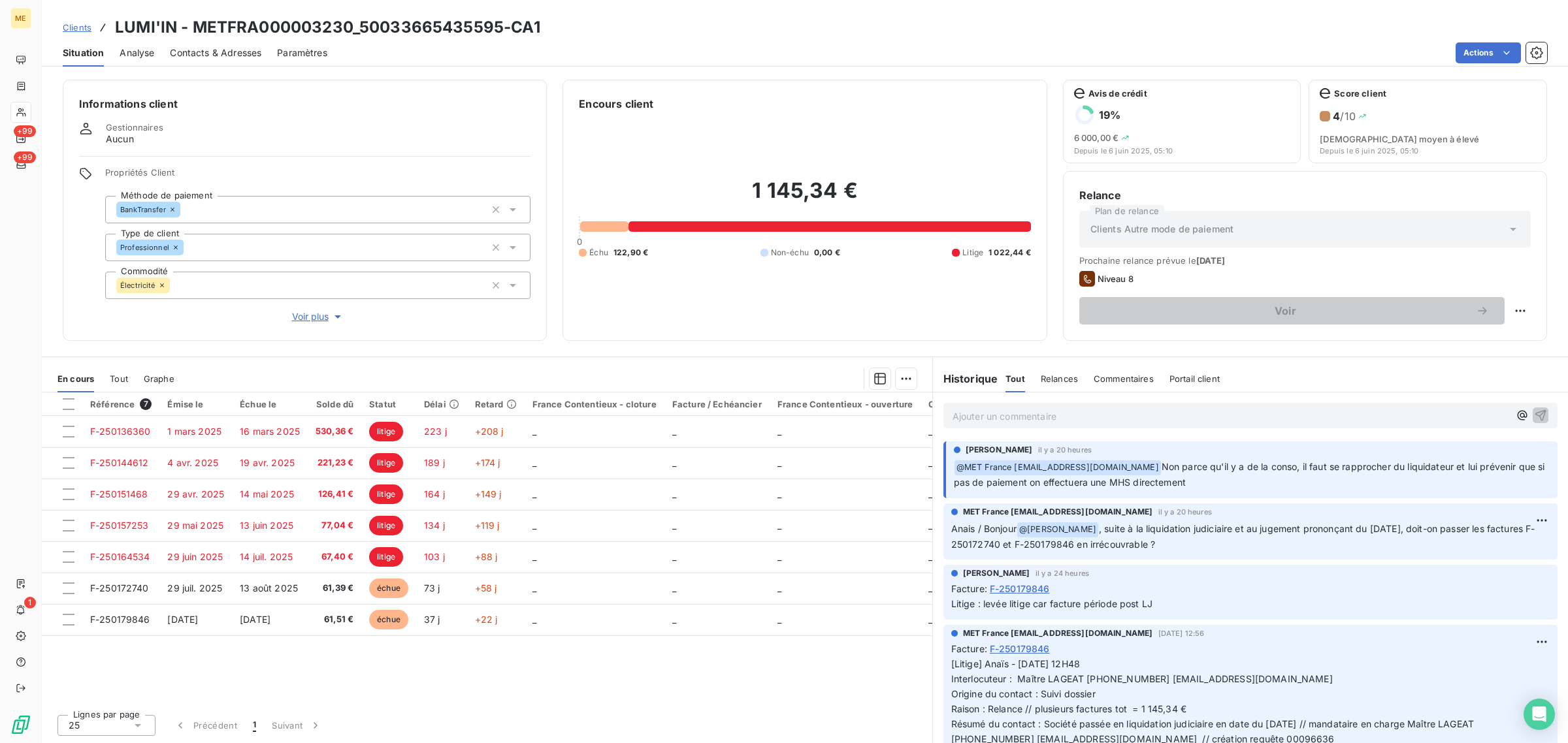
click at [1223, 545] on p "Anais / Bonjour @ [PERSON_NAME] , suite à la liquidation judiciaire et au jugem…" at bounding box center [1250, 537] width 599 height 30
drag, startPoint x: 1223, startPoint y: 545, endPoint x: 938, endPoint y: 441, distance: 303.4
click at [812, 683] on div "Référence 7 Émise le Échue le Solde dû Statut Délai Retard France Contentieux -…" at bounding box center [486, 548] width 890 height 312
